Goal: Browse casually

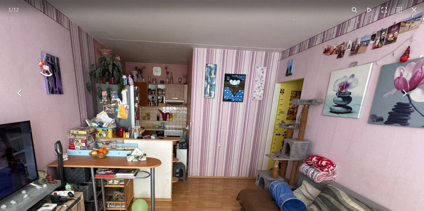
scroll to position [93, 0]
click at [405, 93] on button "You can close this modal content with the ESC key" at bounding box center [403, 93] width 15 height 15
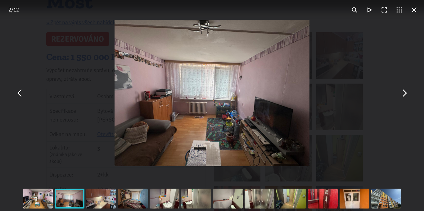
click at [248, 91] on img "You can close this modal content with the ESC key" at bounding box center [211, 93] width 195 height 146
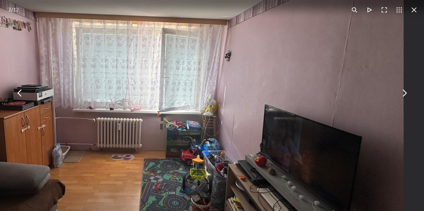
click at [404, 95] on button "You can close this modal content with the ESC key" at bounding box center [403, 93] width 15 height 15
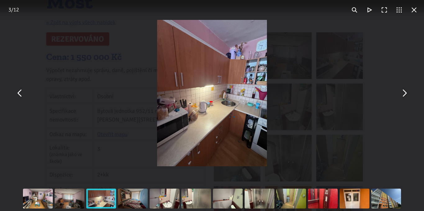
click at [192, 81] on img "You can close this modal content with the ESC key" at bounding box center [211, 93] width 109 height 146
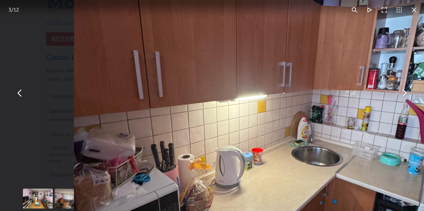
click at [406, 95] on button "You can close this modal content with the ESC key" at bounding box center [403, 93] width 15 height 15
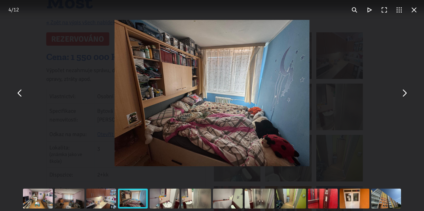
click at [244, 90] on img "You can close this modal content with the ESC key" at bounding box center [211, 93] width 195 height 146
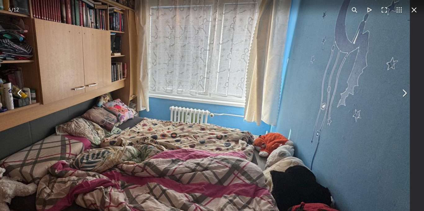
click at [403, 96] on button "You can close this modal content with the ESC key" at bounding box center [403, 93] width 15 height 15
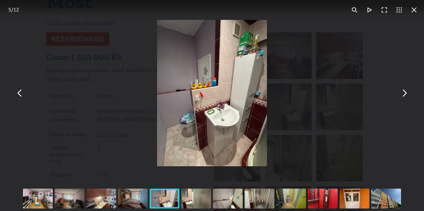
click at [208, 78] on img "You can close this modal content with the ESC key" at bounding box center [211, 93] width 109 height 146
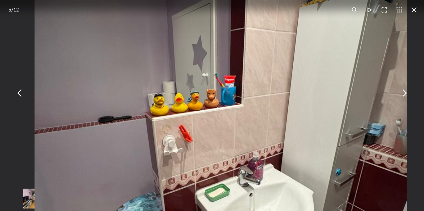
click at [405, 93] on button "You can close this modal content with the ESC key" at bounding box center [403, 93] width 15 height 15
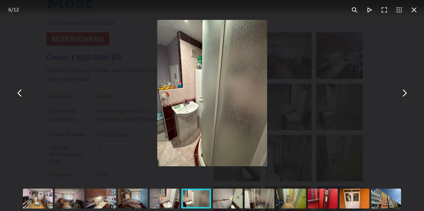
click at [205, 92] on img "You can close this modal content with the ESC key" at bounding box center [211, 93] width 109 height 146
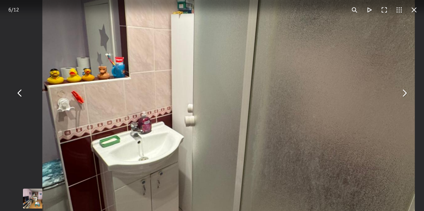
click at [406, 89] on button "You can close this modal content with the ESC key" at bounding box center [403, 93] width 15 height 15
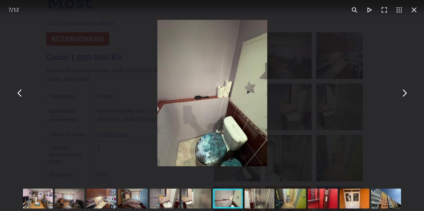
click at [222, 99] on img "You can close this modal content with the ESC key" at bounding box center [211, 93] width 109 height 146
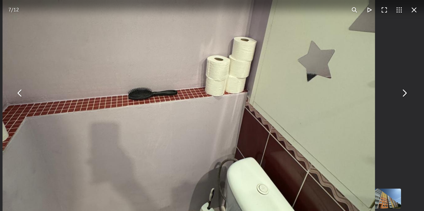
click at [405, 100] on button "You can close this modal content with the ESC key" at bounding box center [403, 93] width 15 height 15
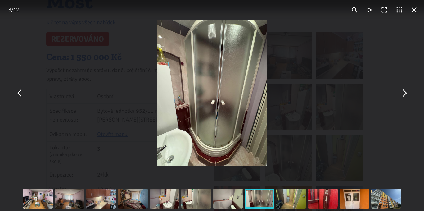
click at [202, 97] on img "You can close this modal content with the ESC key" at bounding box center [211, 93] width 109 height 146
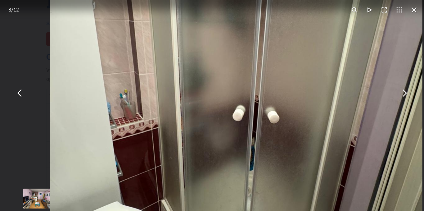
click at [401, 94] on button "You can close this modal content with the ESC key" at bounding box center [403, 93] width 15 height 15
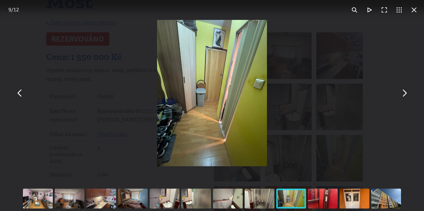
click at [194, 92] on img "You can close this modal content with the ESC key" at bounding box center [211, 93] width 109 height 146
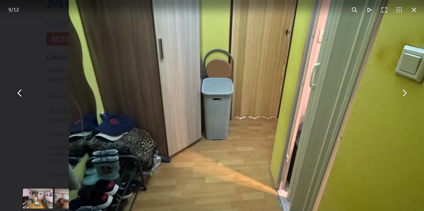
click at [404, 91] on button "You can close this modal content with the ESC key" at bounding box center [403, 93] width 15 height 15
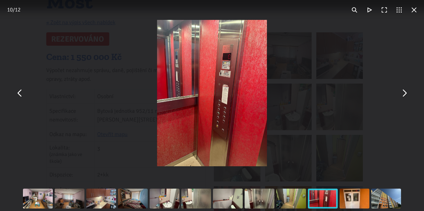
click at [248, 101] on img "You can close this modal content with the ESC key" at bounding box center [211, 93] width 109 height 146
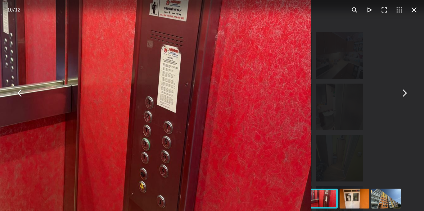
click at [403, 95] on button "You can close this modal content with the ESC key" at bounding box center [403, 93] width 15 height 15
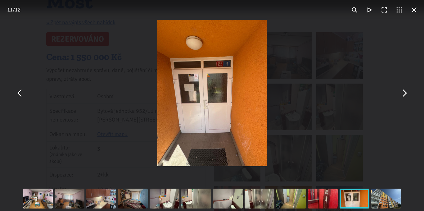
click at [195, 90] on img "You can close this modal content with the ESC key" at bounding box center [211, 93] width 109 height 146
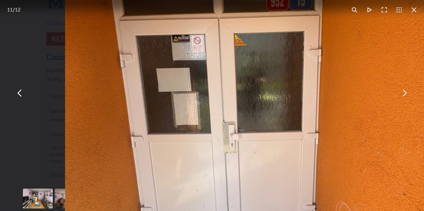
click at [404, 95] on button "You can close this modal content with the ESC key" at bounding box center [403, 93] width 15 height 15
